Goal: Task Accomplishment & Management: Use online tool/utility

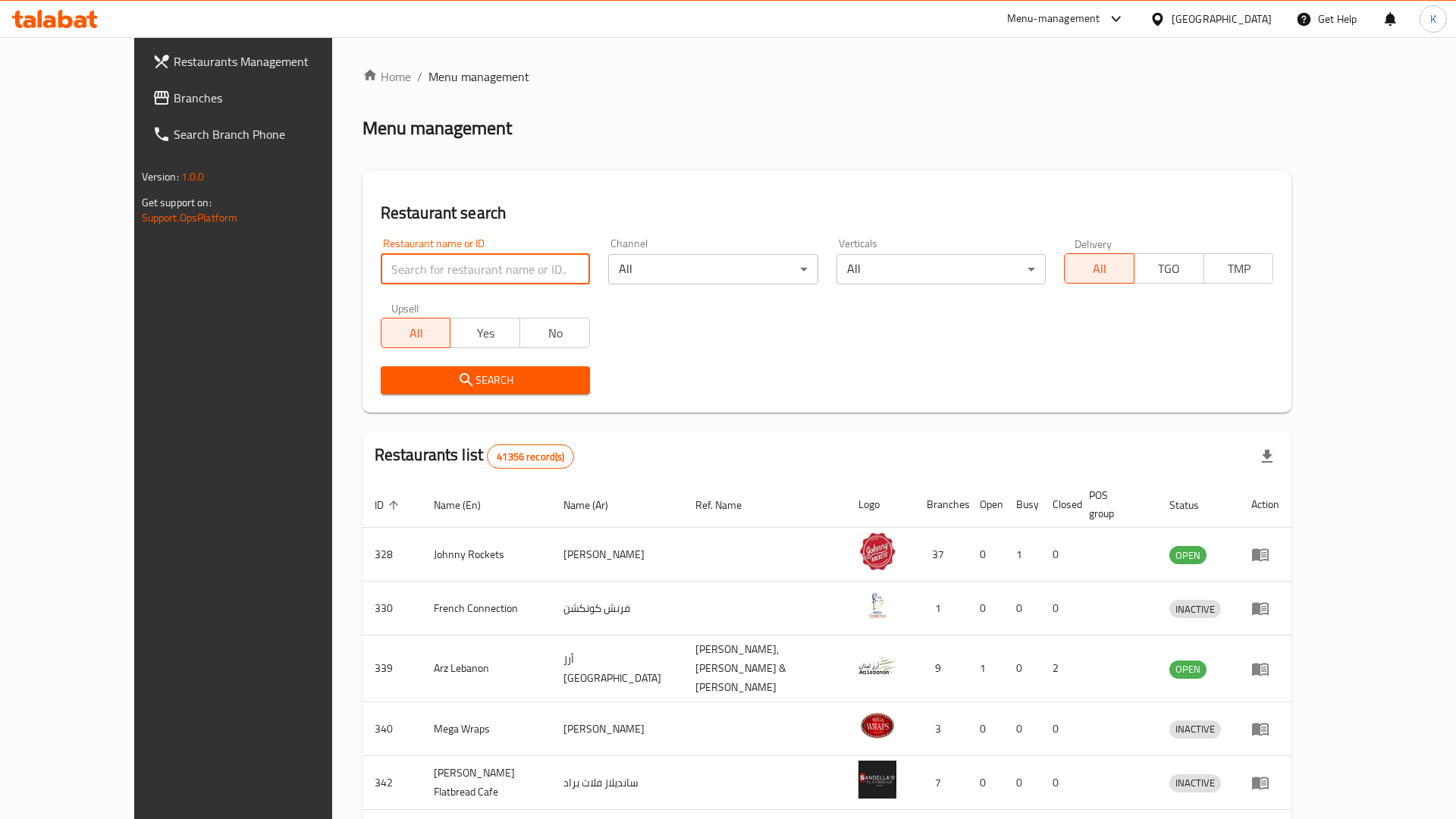
click at [380, 254] on input "search" at bounding box center [485, 269] width 209 height 31
type input "1968"
click button "Search" at bounding box center [485, 380] width 209 height 28
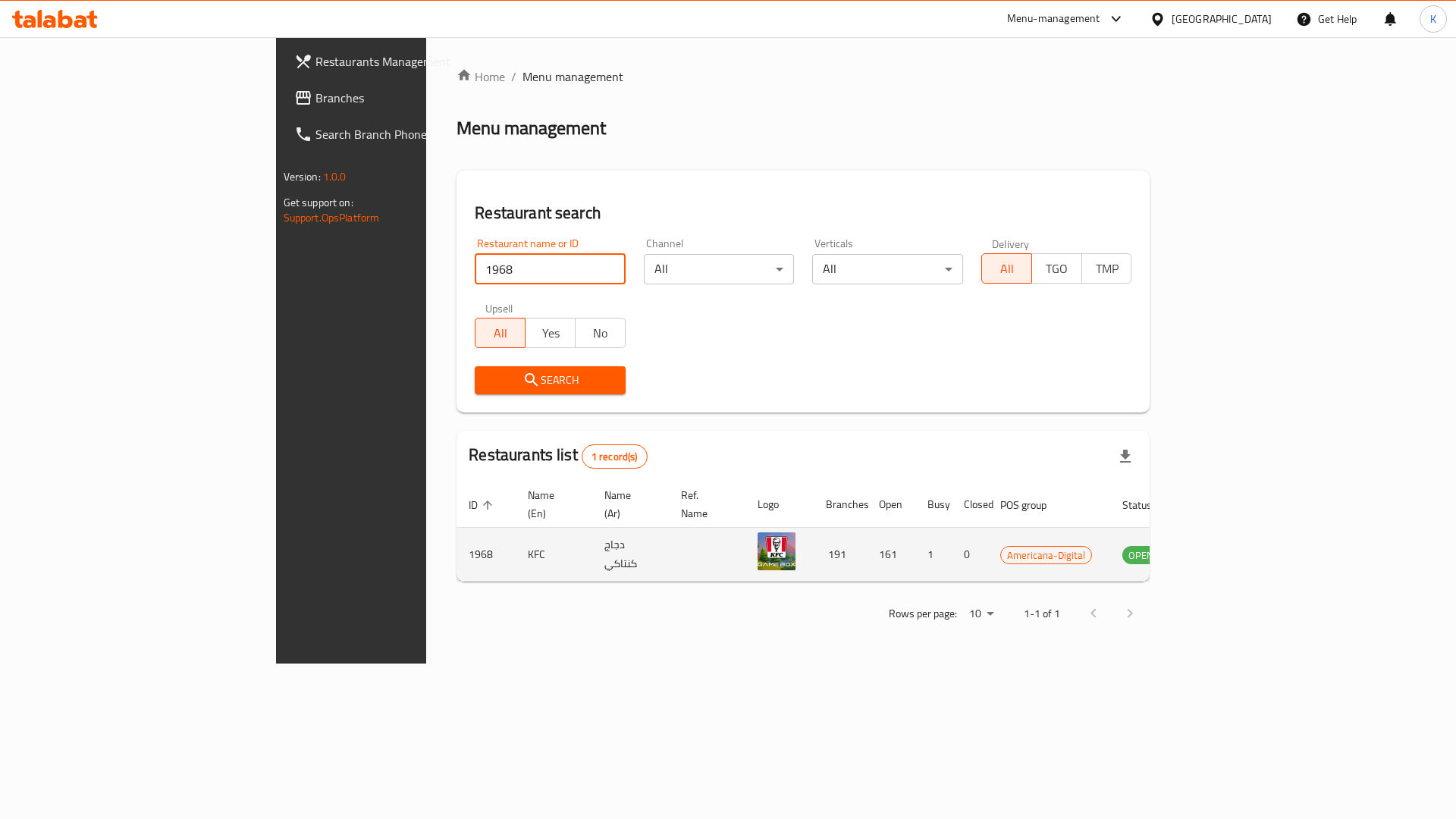
click at [1219, 549] on icon "enhanced table" at bounding box center [1210, 555] width 17 height 13
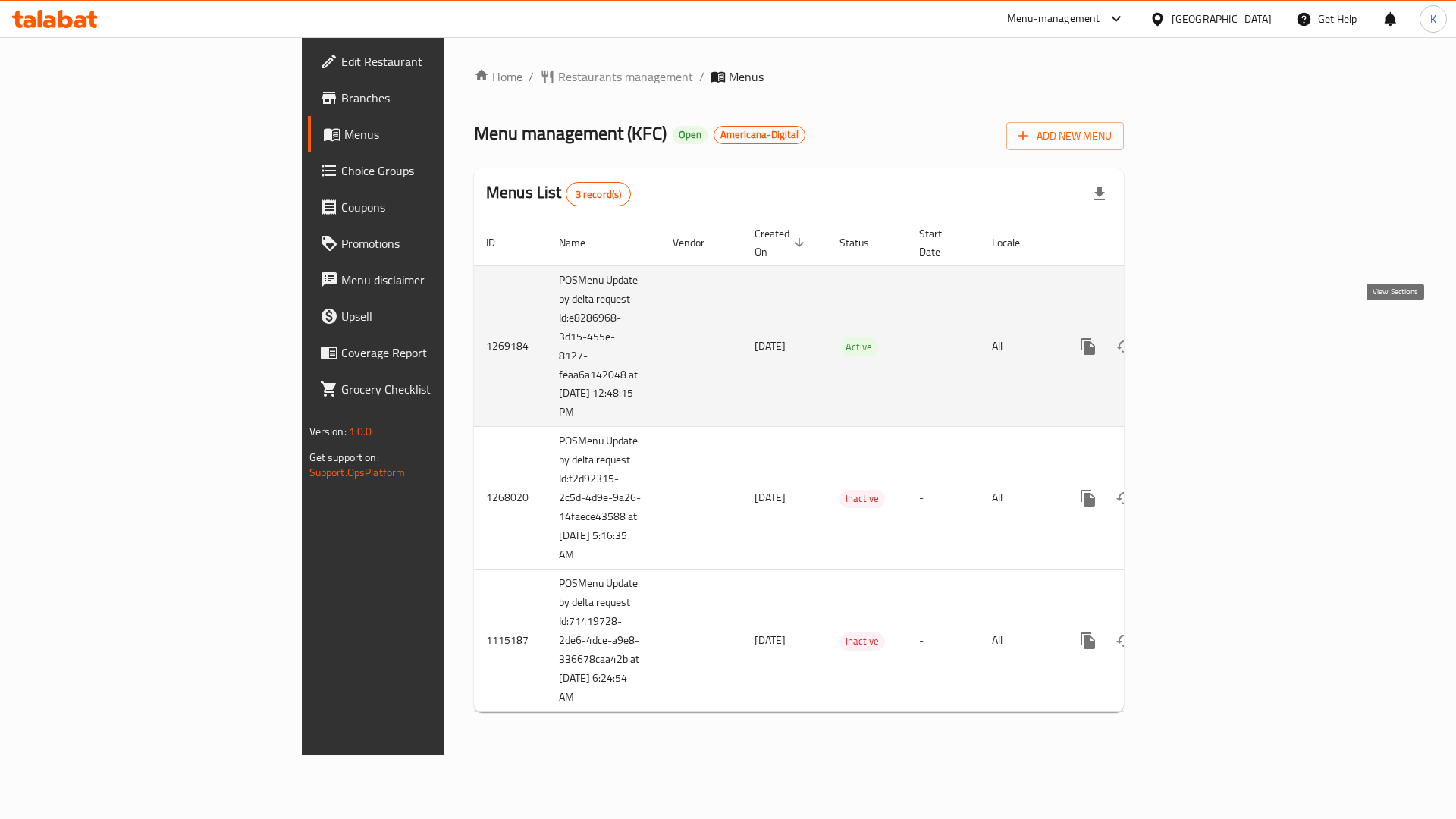
click at [1215, 340] on link "enhanced table" at bounding box center [1197, 346] width 37 height 37
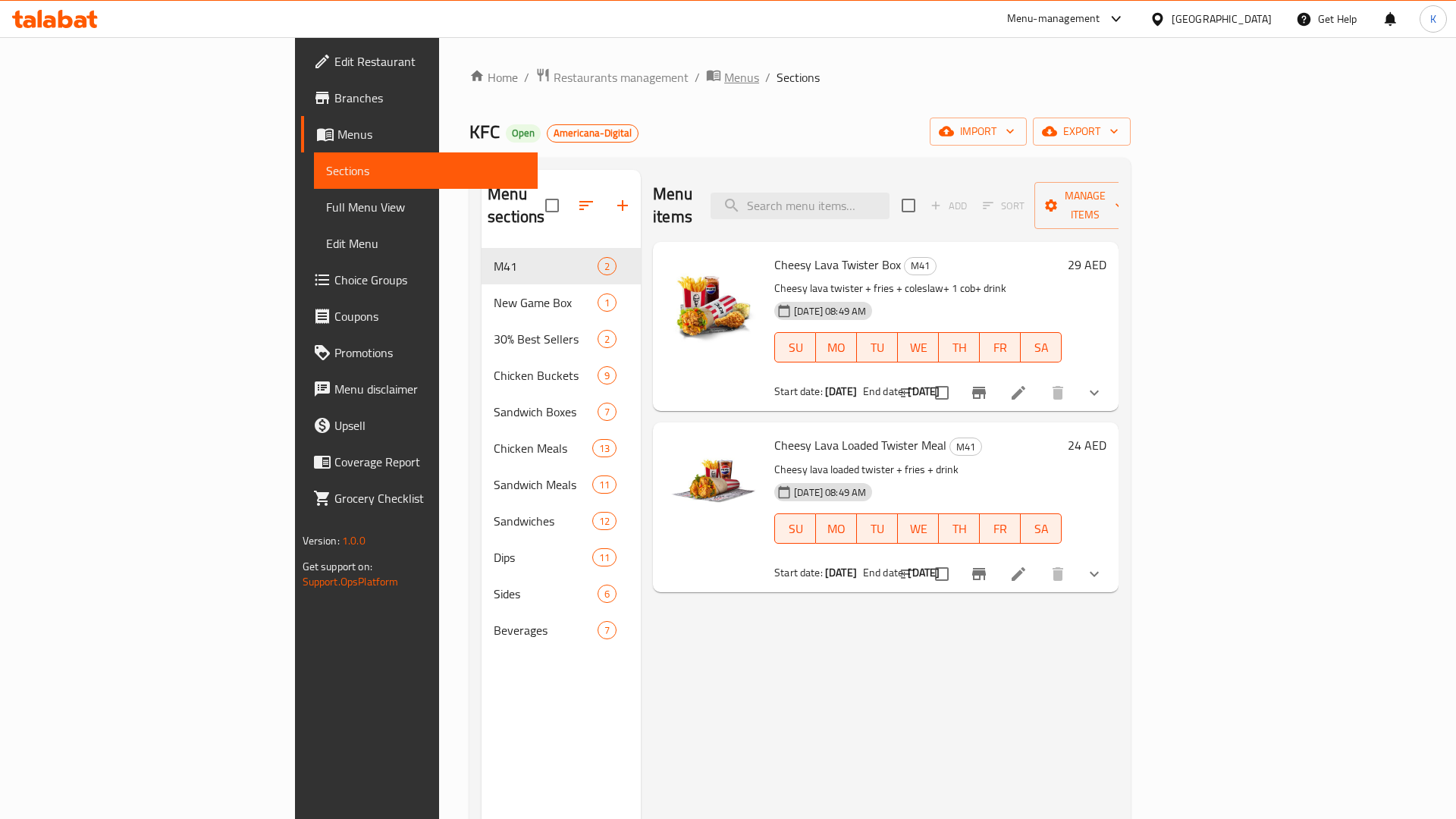
click at [724, 77] on span "Menus" at bounding box center [742, 77] width 35 height 18
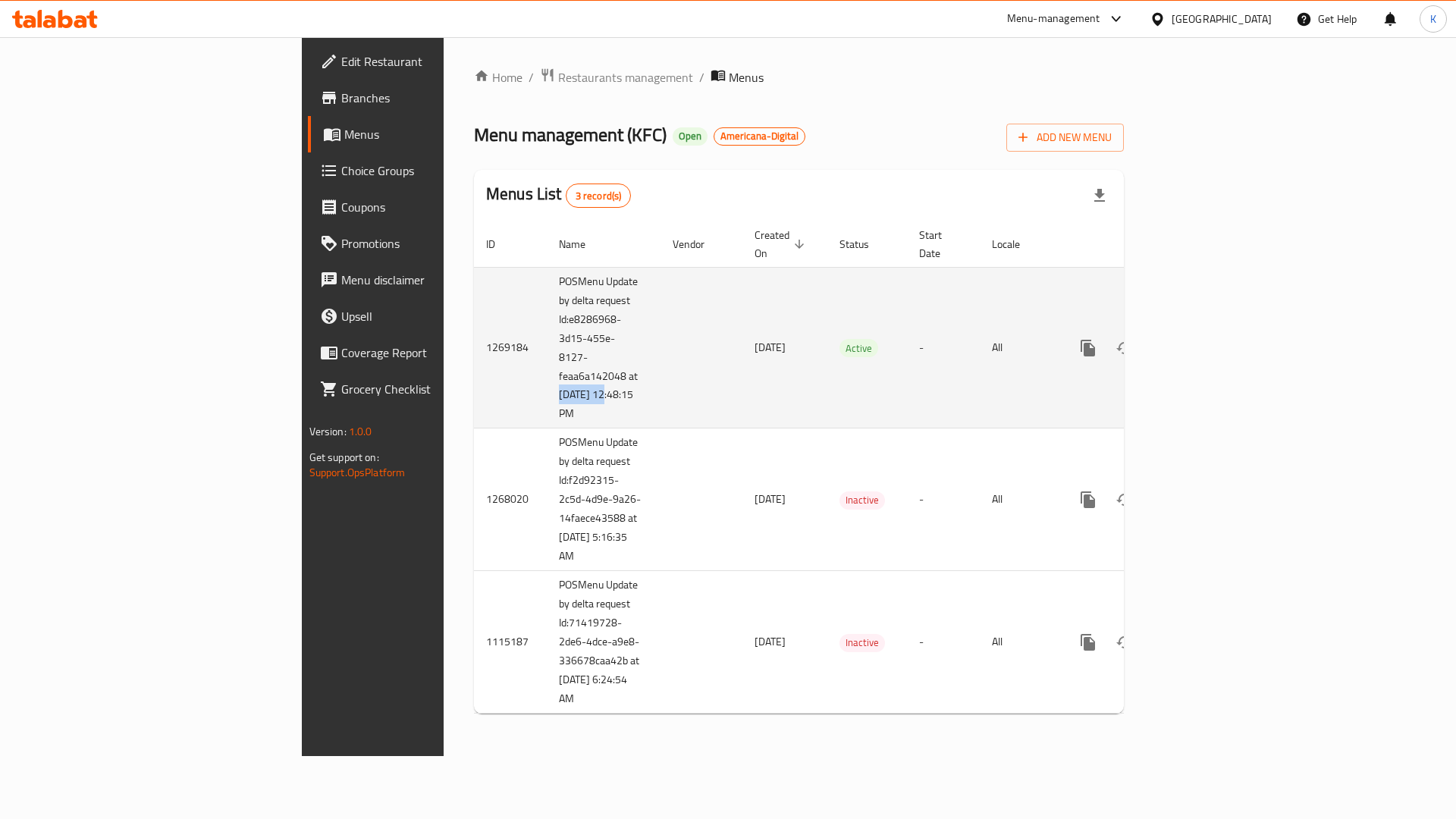
drag, startPoint x: 359, startPoint y: 376, endPoint x: 434, endPoint y: 376, distance: 75.0
click at [547, 376] on td "POSMenu Update by delta request Id:e8286968-3d15-455e-8127-feaa6a142048 at [DAT…" at bounding box center [604, 347] width 113 height 161
click at [1204, 341] on icon "enhanced table" at bounding box center [1197, 348] width 14 height 14
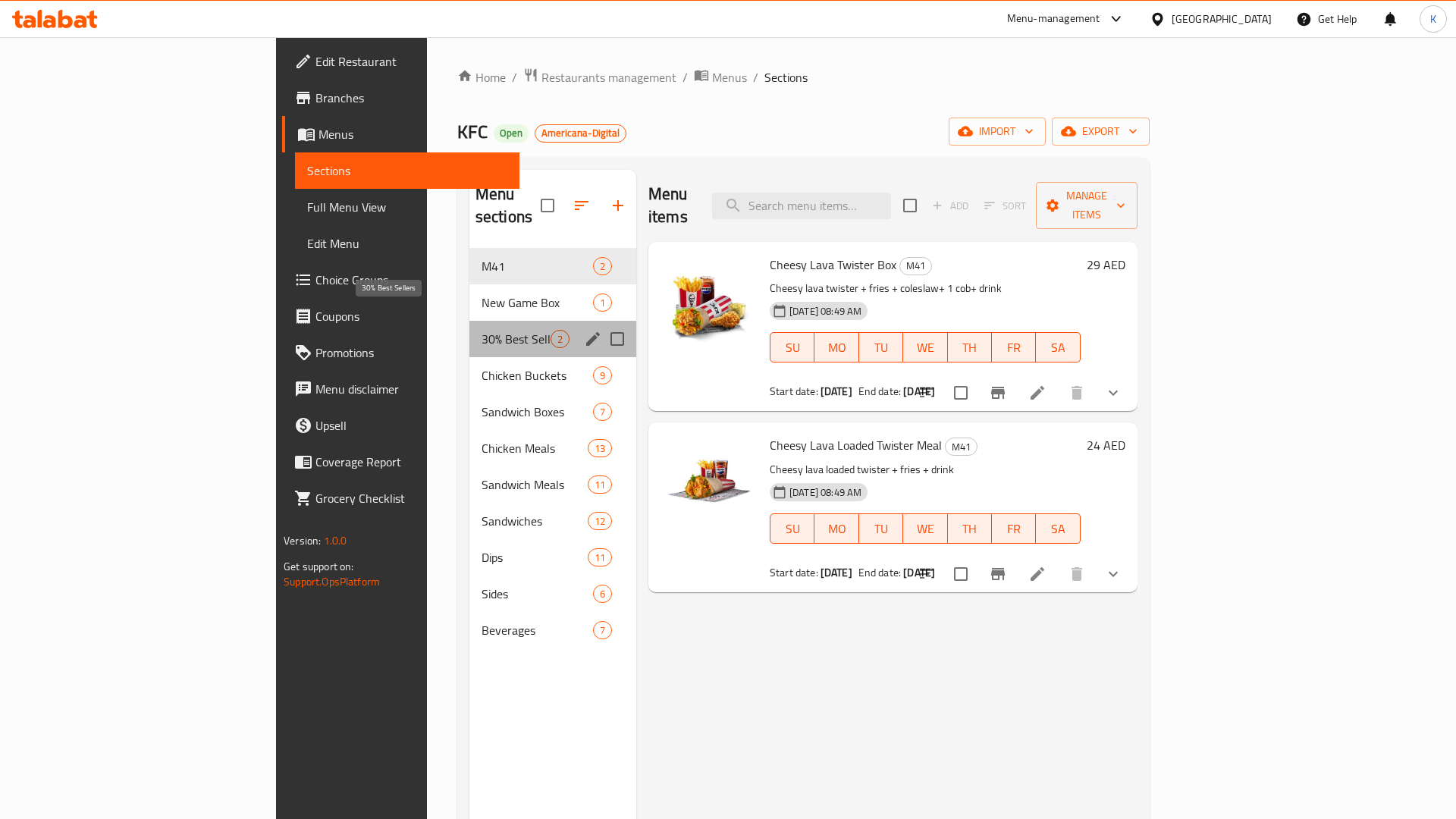
click at [482, 330] on span "30% Best Sellers" at bounding box center [516, 338] width 69 height 18
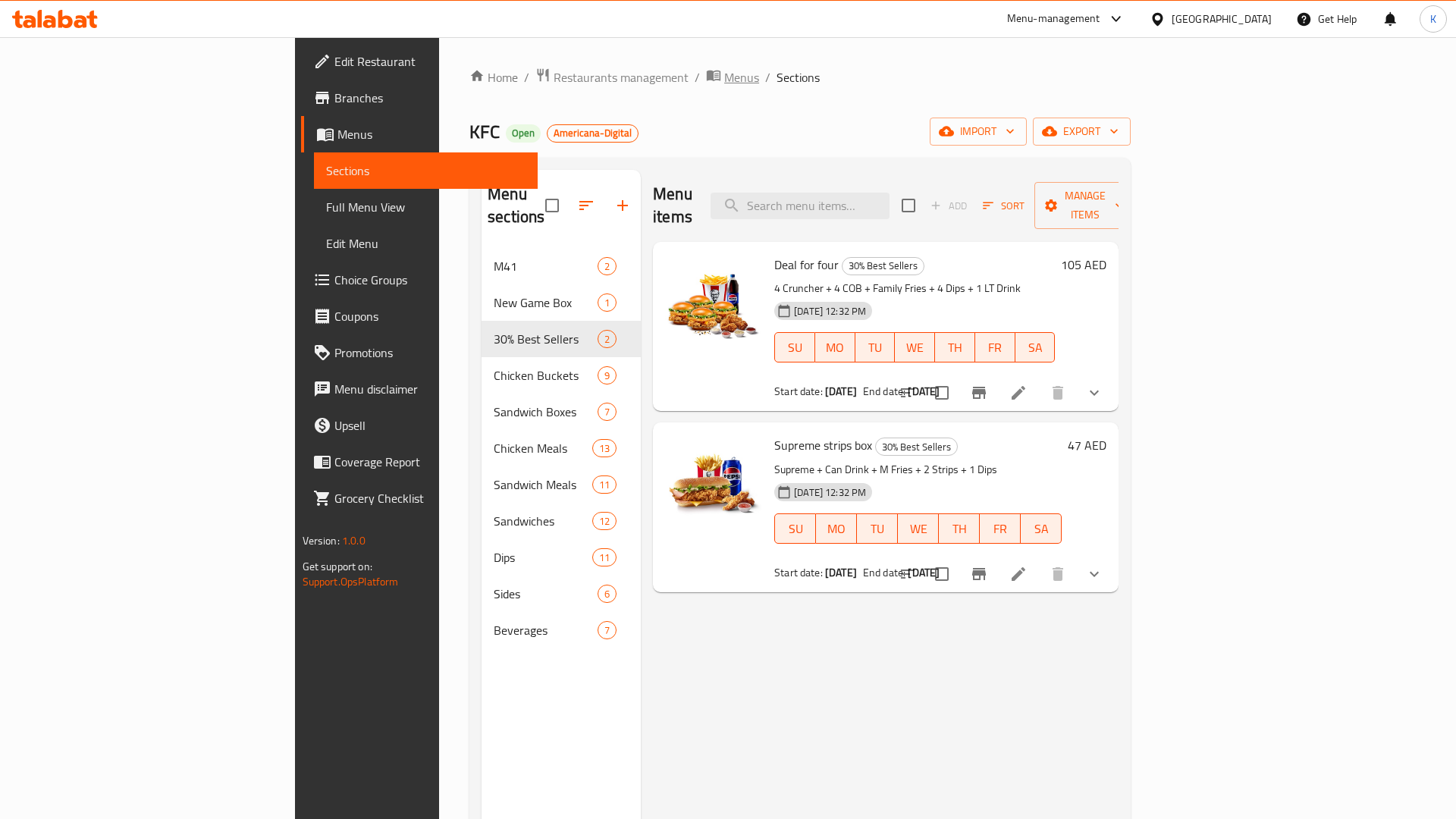
click at [724, 84] on span "Menus" at bounding box center [742, 77] width 35 height 18
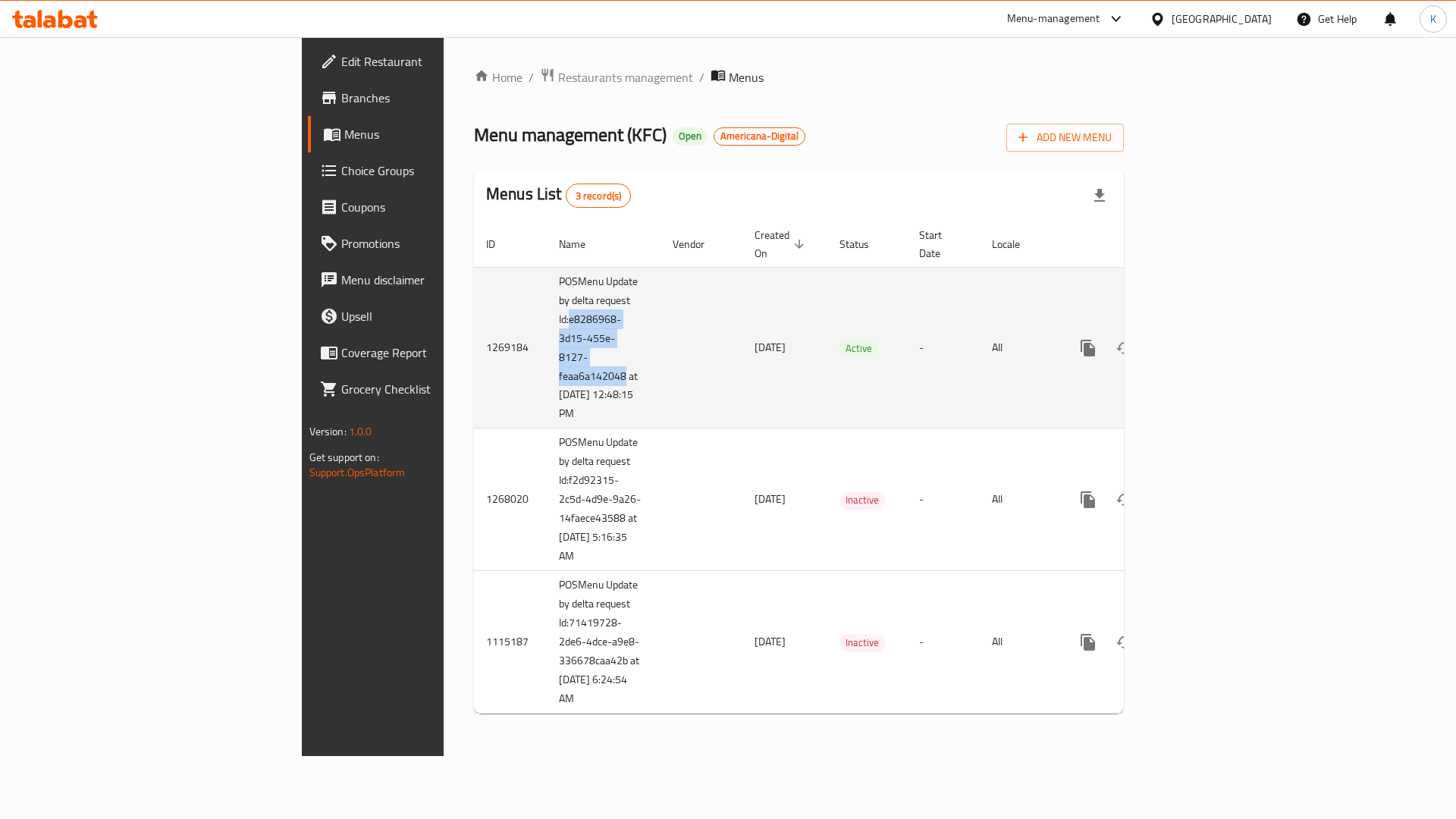
drag, startPoint x: 369, startPoint y: 301, endPoint x: 421, endPoint y: 353, distance: 73.5
click at [547, 353] on td "POSMenu Update by delta request Id:e8286968-3d15-455e-8127-feaa6a142048 at [DAT…" at bounding box center [604, 347] width 113 height 161
copy td "e8286968-3d15-455e-8127-feaa6a142048"
click at [1206, 338] on icon "enhanced table" at bounding box center [1197, 347] width 18 height 18
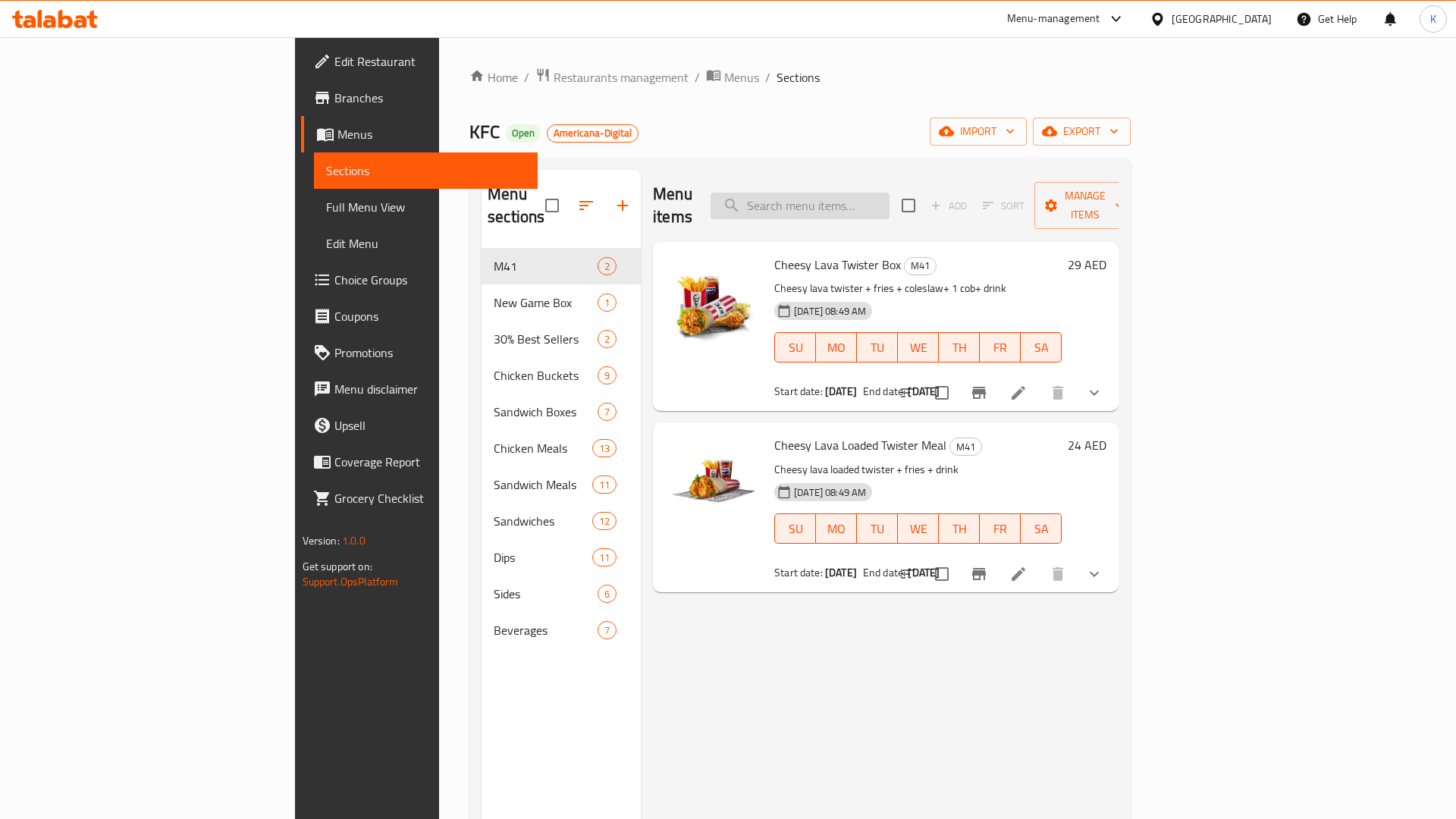
click at [865, 204] on input "search" at bounding box center [799, 206] width 179 height 26
paste input "Deal for four"
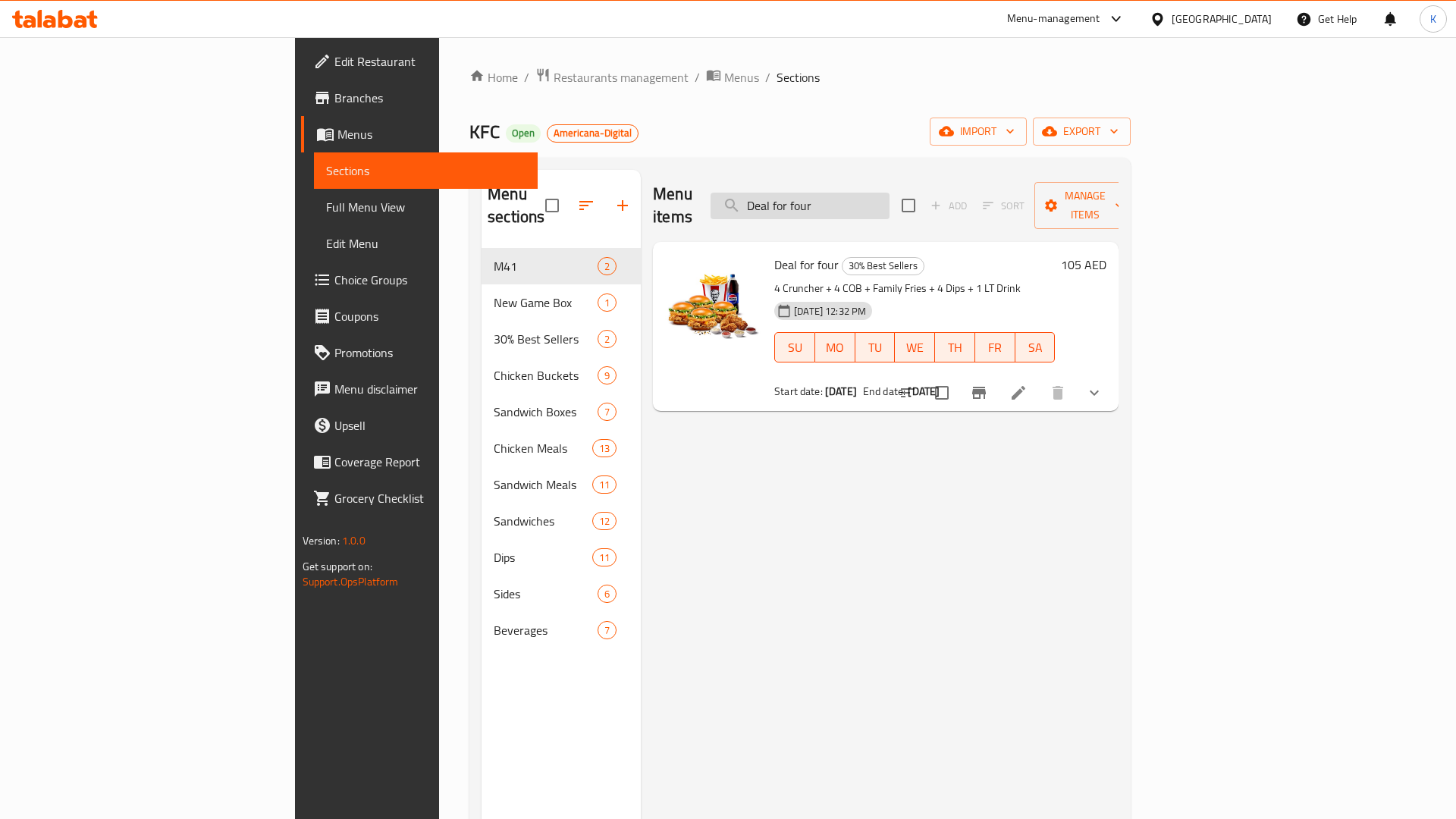
type input "Deal for four"
click at [1103, 384] on icon "show more" at bounding box center [1094, 392] width 18 height 18
